Goal: Register for event/course

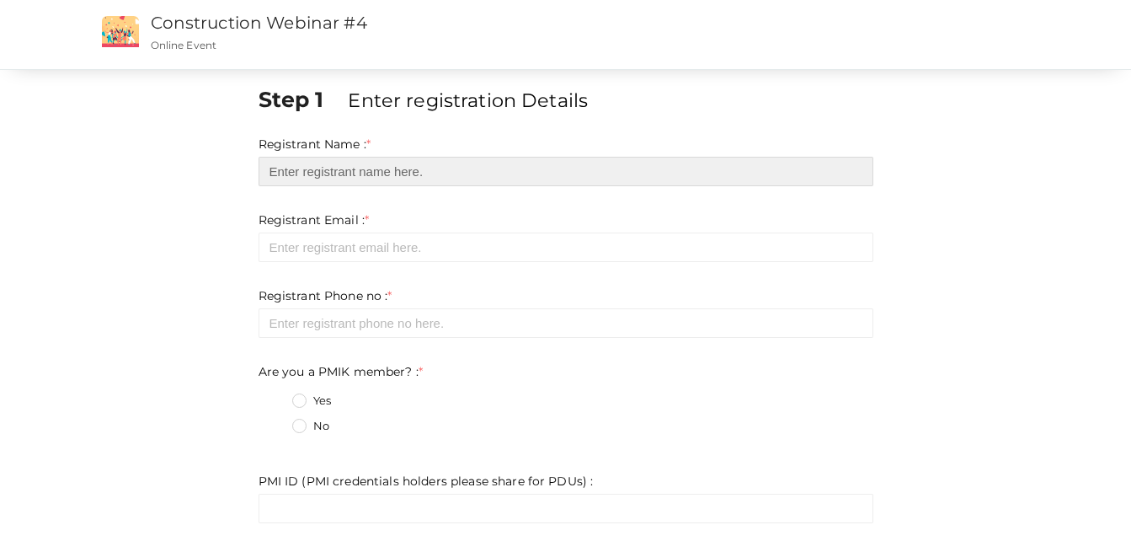
click at [429, 169] on input "text" at bounding box center [566, 171] width 615 height 29
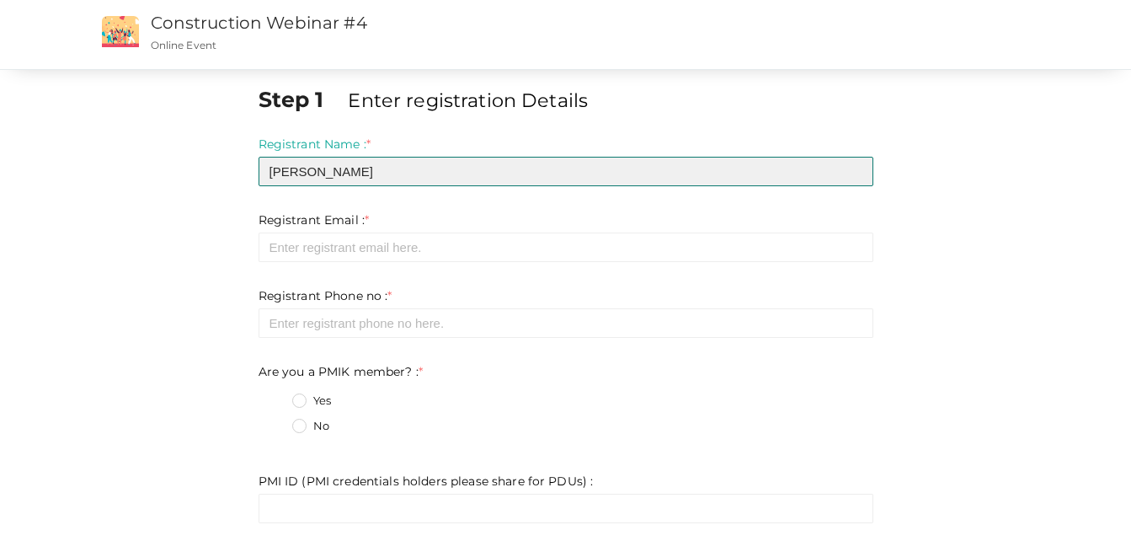
type input "[PERSON_NAME]"
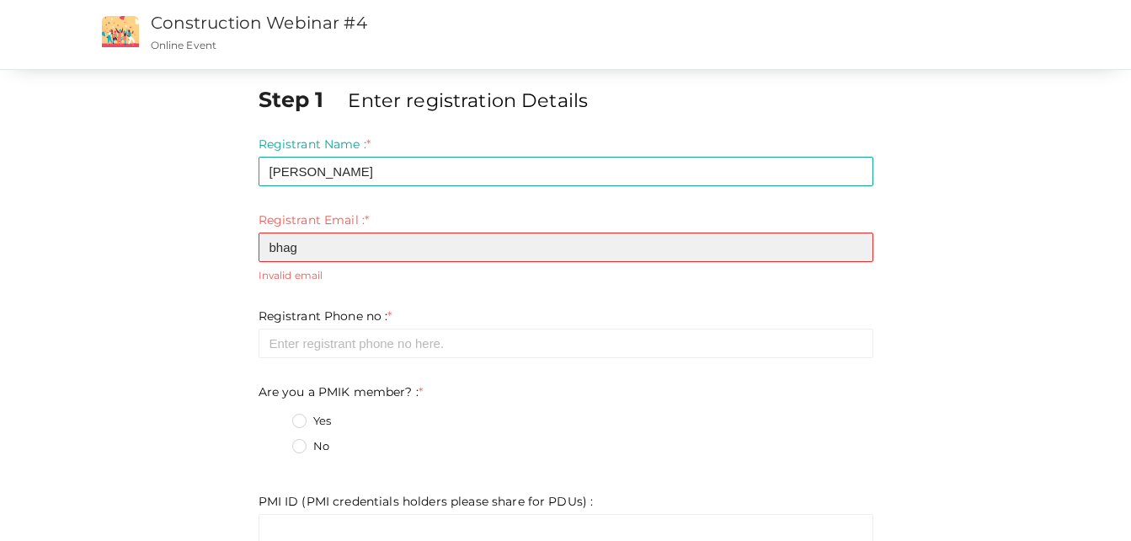
type input "[EMAIL_ADDRESS][PERSON_NAME][DOMAIN_NAME]"
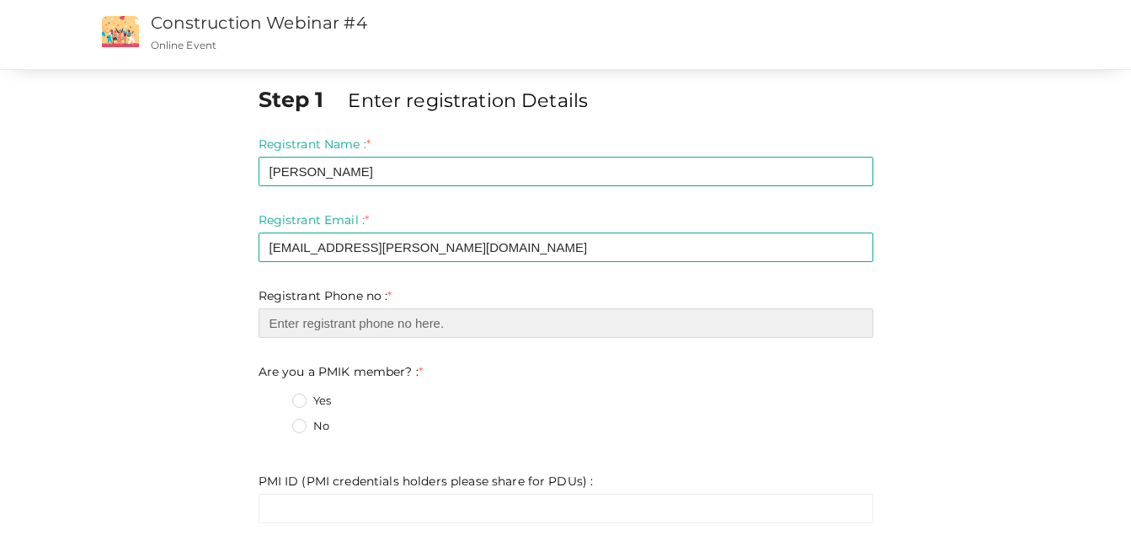
click at [389, 322] on input "number" at bounding box center [566, 322] width 615 height 29
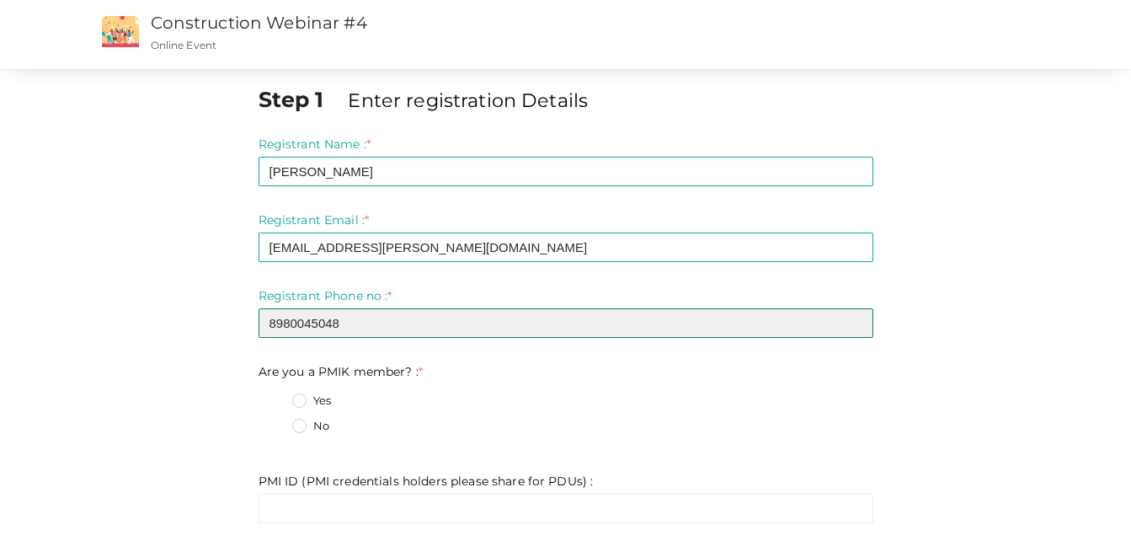
type input "8980045048"
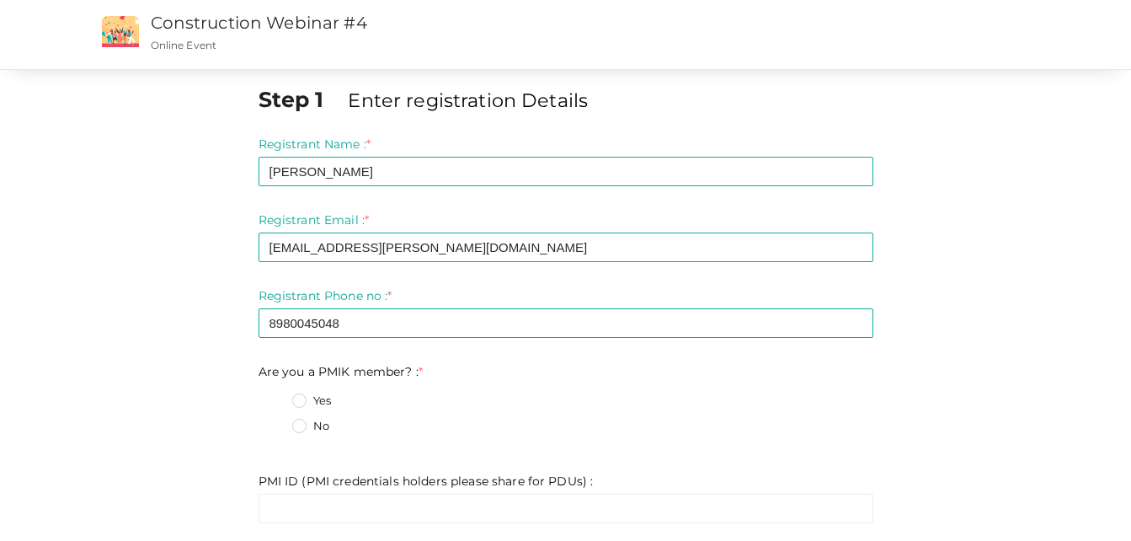
click at [311, 431] on label "No" at bounding box center [310, 426] width 37 height 17
click at [275, 421] on member\?\+1 "No" at bounding box center [275, 421] width 0 height 0
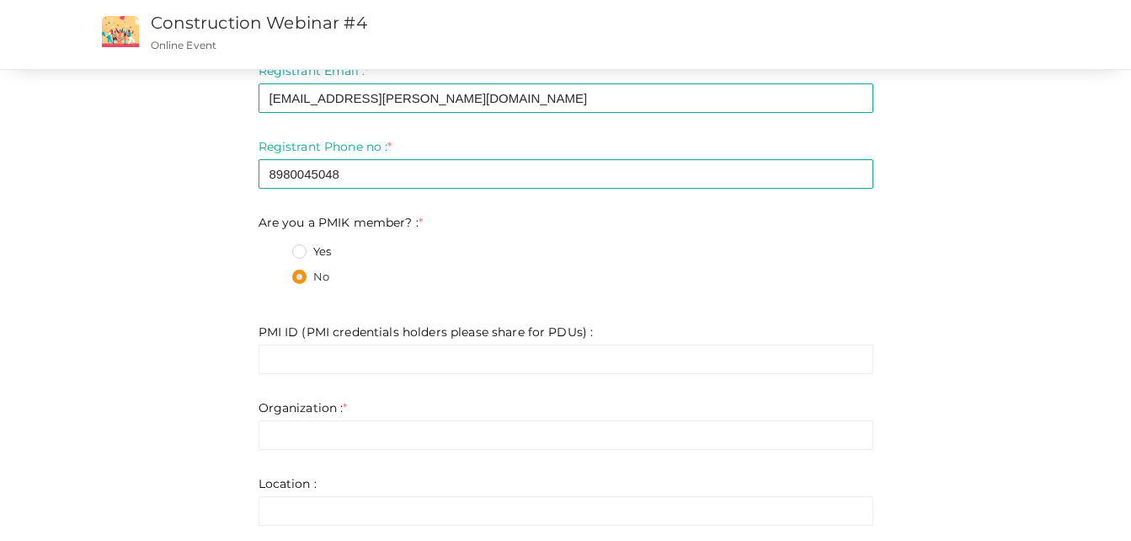
scroll to position [168, 0]
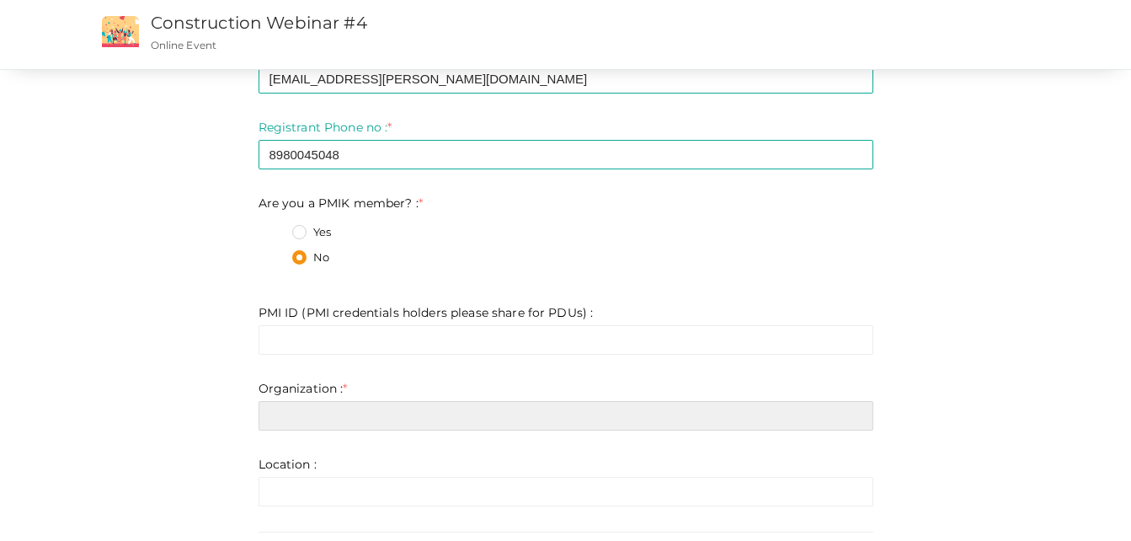
click at [347, 418] on input "text" at bounding box center [566, 415] width 615 height 29
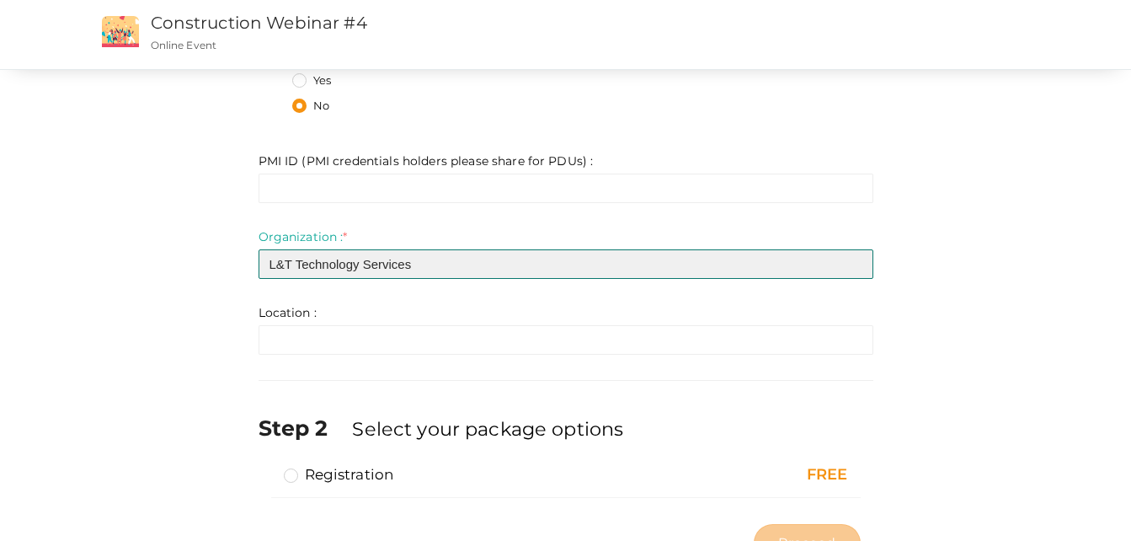
scroll to position [337, 0]
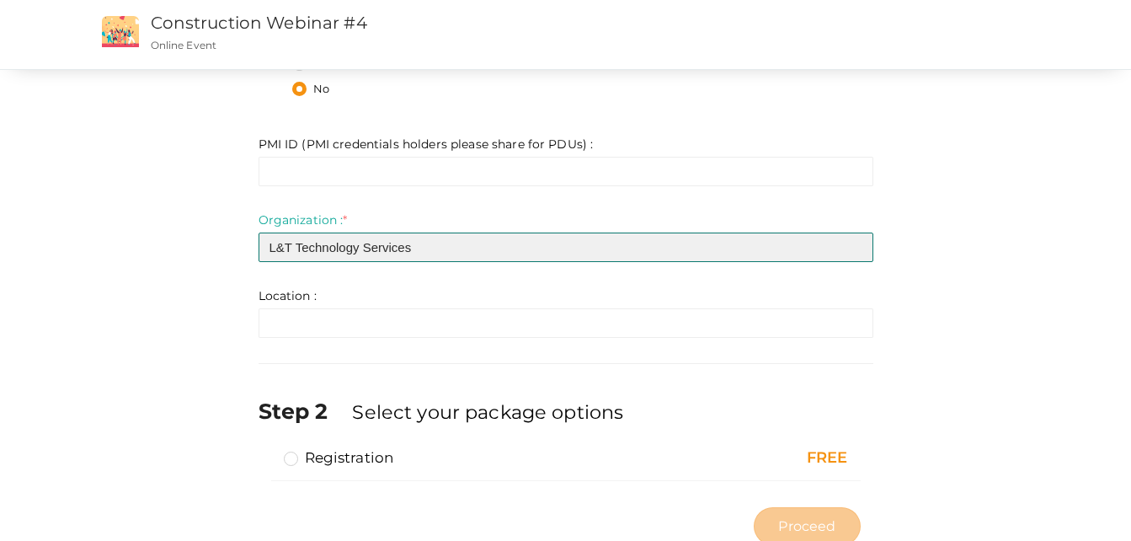
type input "L&T Technology Services"
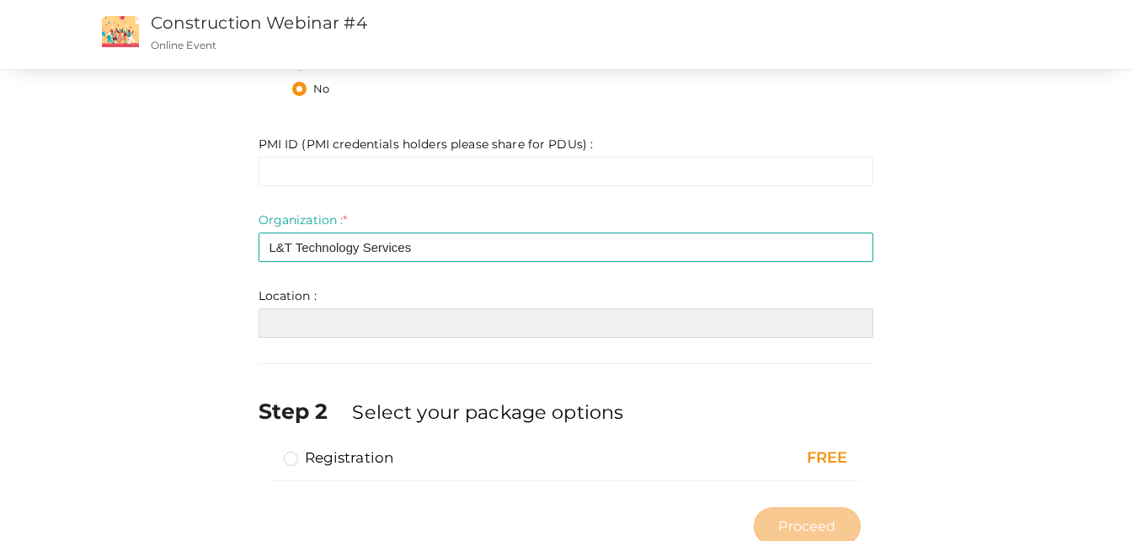
click at [348, 329] on input "text" at bounding box center [566, 322] width 615 height 29
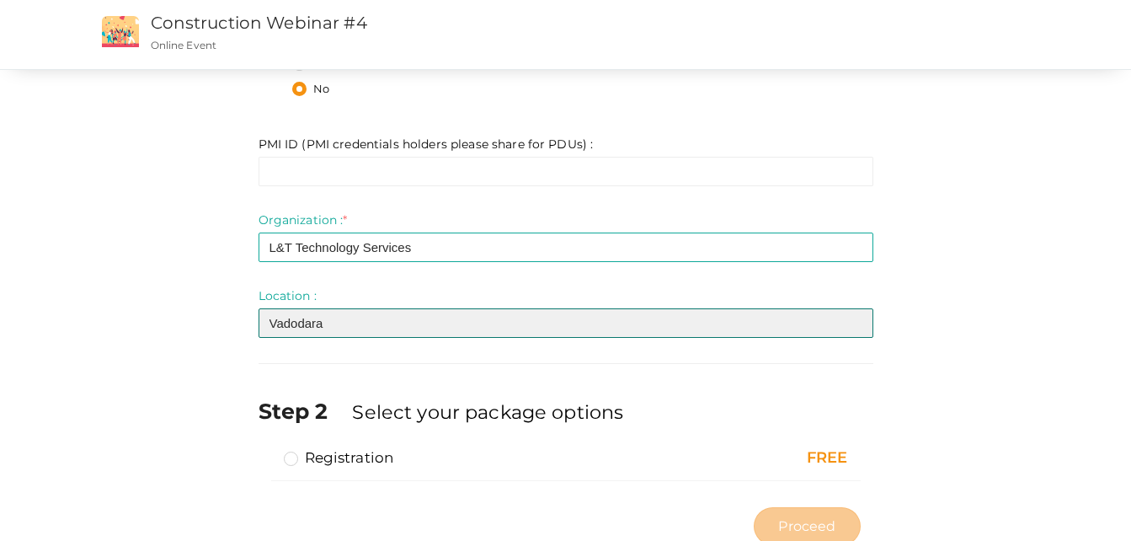
type input "Vadodara"
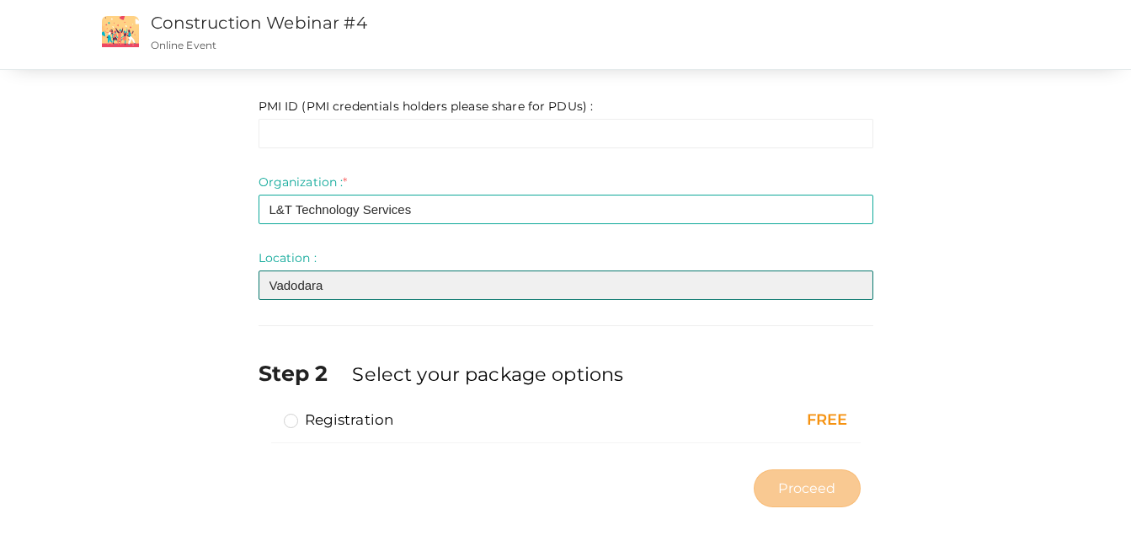
scroll to position [392, 0]
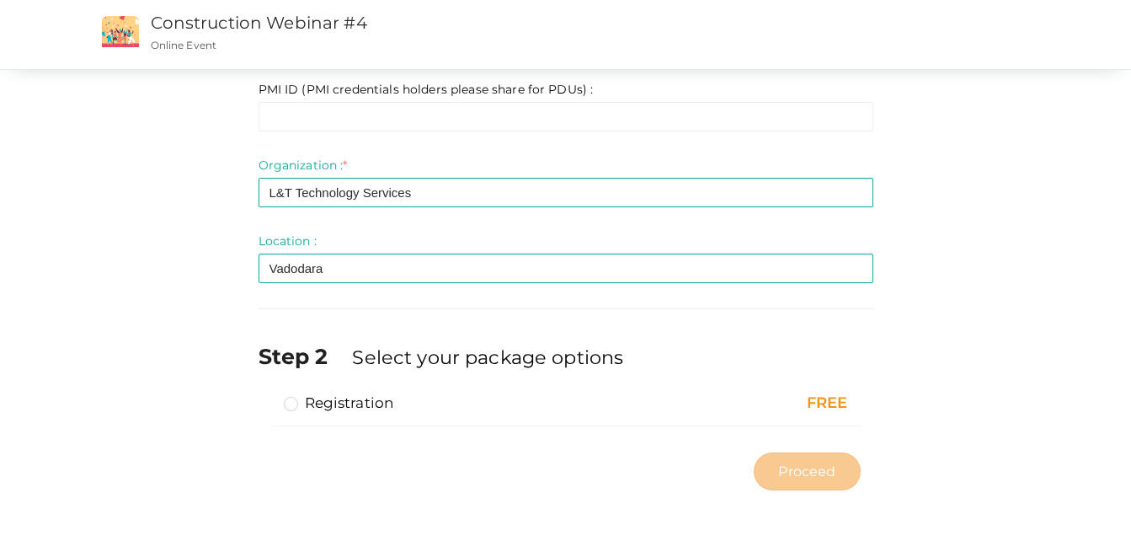
click at [292, 406] on label "Registration" at bounding box center [339, 402] width 110 height 20
click at [267, 396] on input "Registration" at bounding box center [267, 396] width 0 height 0
click at [818, 478] on span "Proceed" at bounding box center [806, 471] width 57 height 19
type input "N/A"
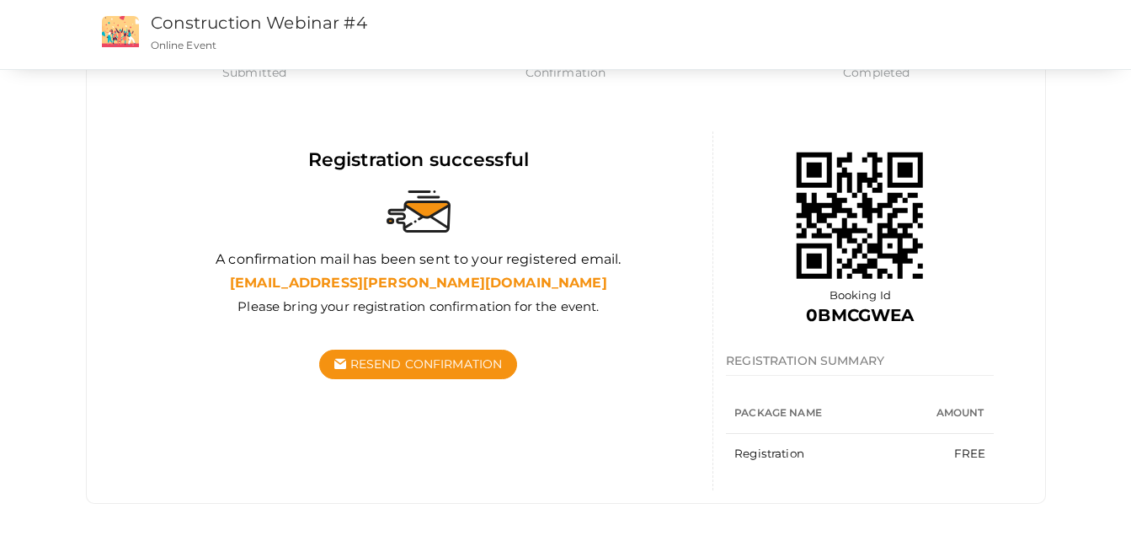
scroll to position [109, 0]
